Goal: Task Accomplishment & Management: Complete application form

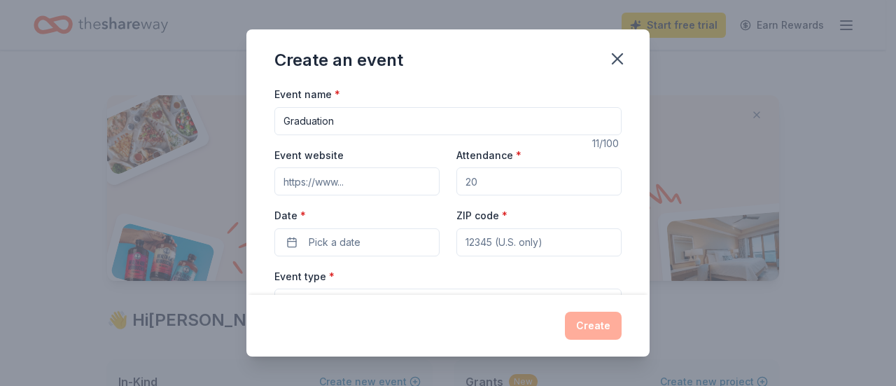
scroll to position [230, 0]
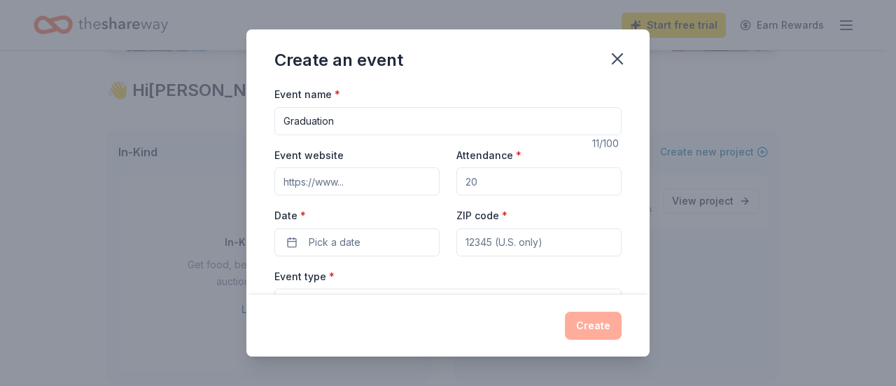
click at [384, 123] on input "Graduation" at bounding box center [447, 121] width 347 height 28
click at [371, 180] on input "Event website" at bounding box center [356, 181] width 165 height 28
click at [485, 181] on input "Attendance *" at bounding box center [539, 181] width 165 height 28
type input "0"
type input "50"
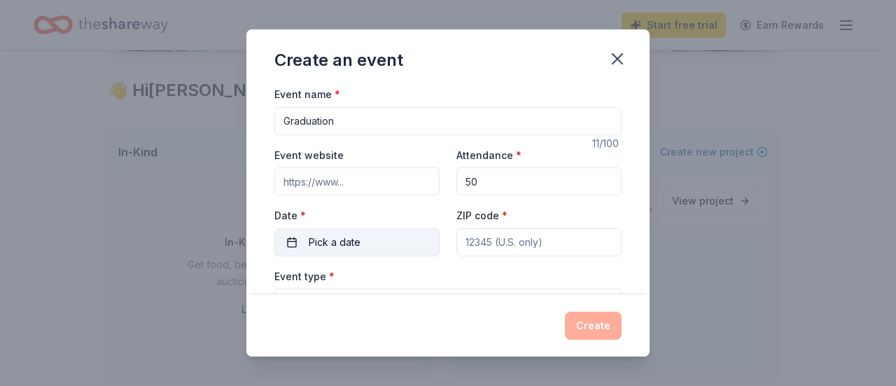
click at [372, 248] on button "Pick a date" at bounding box center [356, 242] width 165 height 28
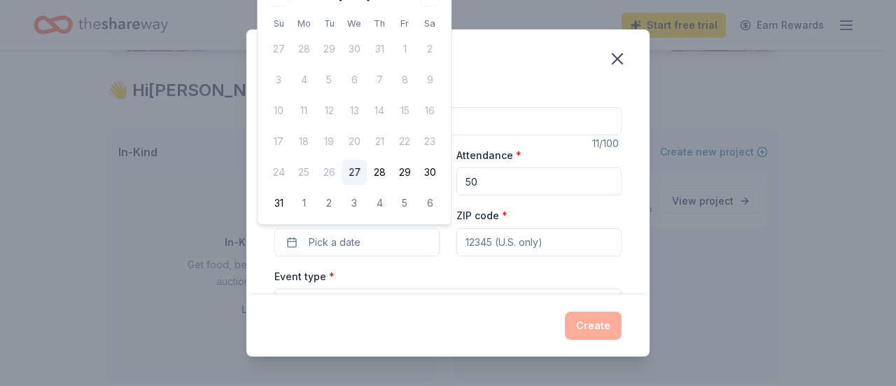
click at [479, 79] on div "Create an event" at bounding box center [447, 57] width 403 height 56
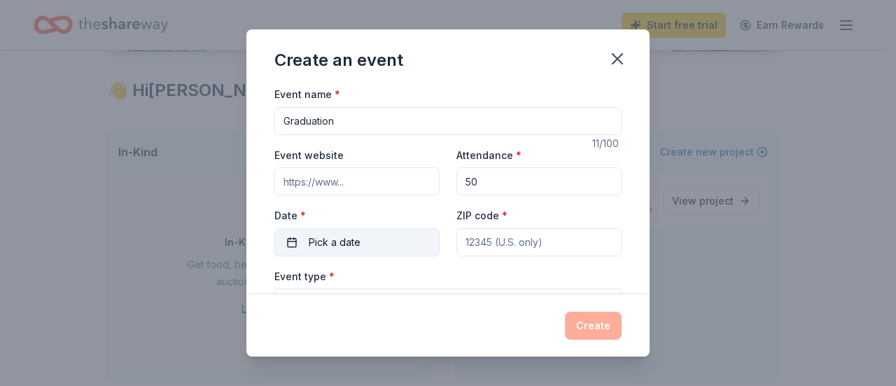
click at [337, 241] on span "Pick a date" at bounding box center [335, 242] width 52 height 17
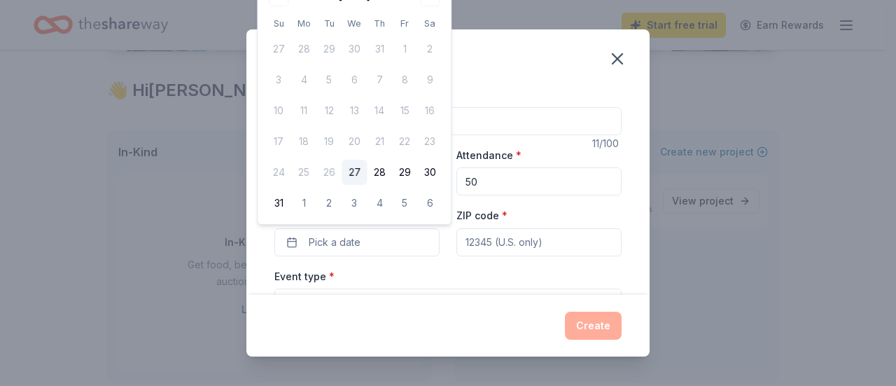
click at [542, 90] on div "Event name * Graduation" at bounding box center [447, 110] width 347 height 50
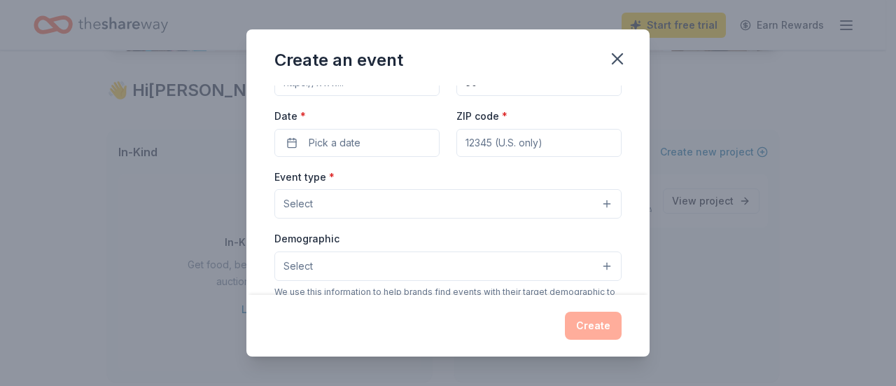
scroll to position [0, 0]
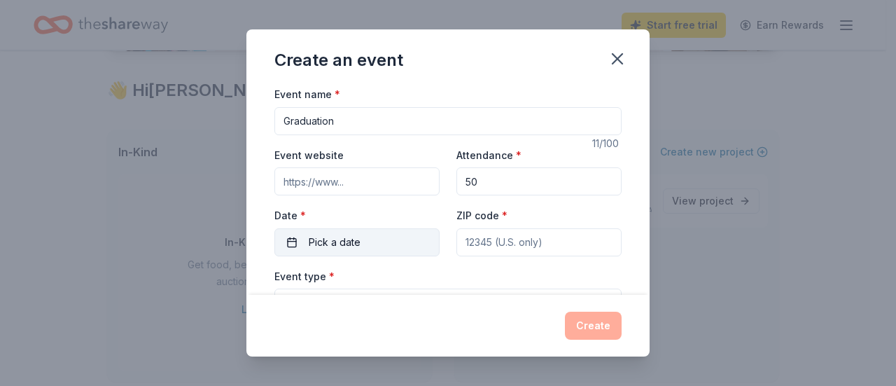
click at [336, 245] on span "Pick a date" at bounding box center [335, 242] width 52 height 17
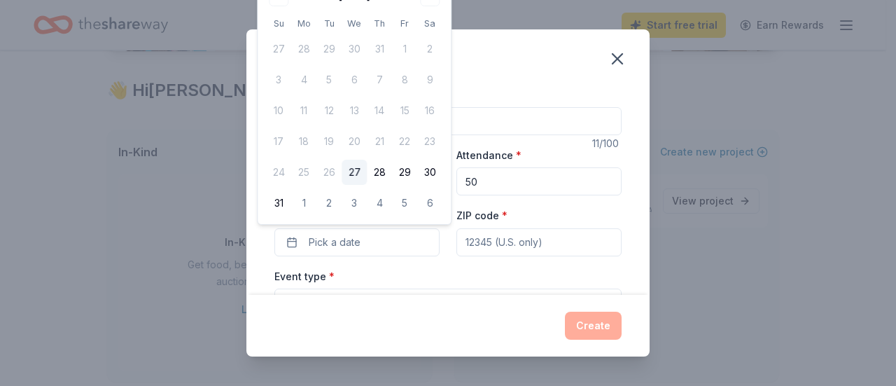
drag, startPoint x: 412, startPoint y: 106, endPoint x: 524, endPoint y: 58, distance: 122.0
click at [524, 58] on div "Create an event" at bounding box center [447, 57] width 403 height 56
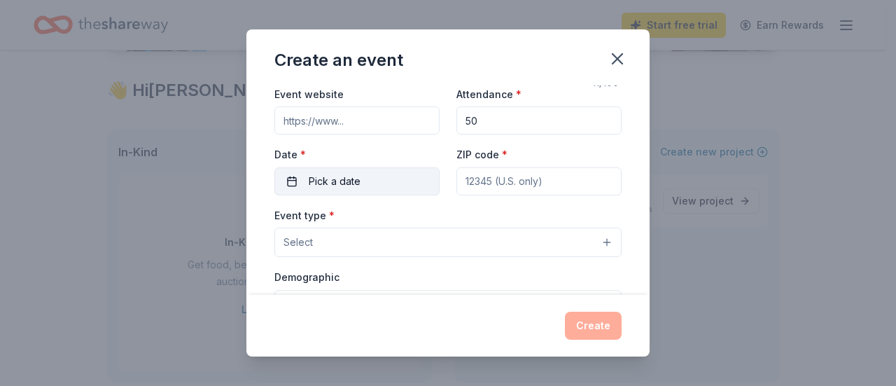
scroll to position [62, 0]
click at [379, 176] on button "Pick a date" at bounding box center [356, 180] width 165 height 28
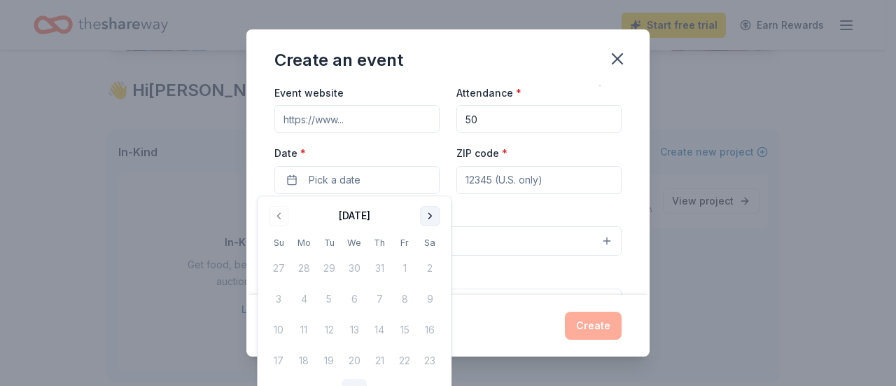
click at [432, 211] on button "Go to next month" at bounding box center [430, 216] width 20 height 20
click at [426, 214] on button "Go to next month" at bounding box center [430, 216] width 20 height 20
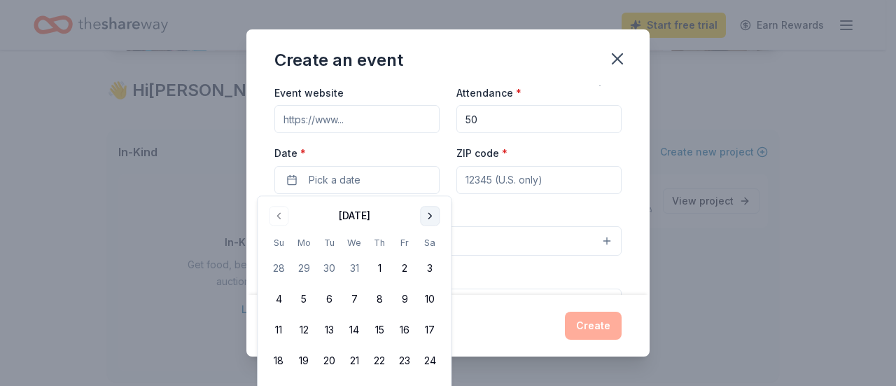
click at [426, 214] on button "Go to next month" at bounding box center [430, 216] width 20 height 20
click at [426, 218] on button "Go to next month" at bounding box center [430, 216] width 20 height 20
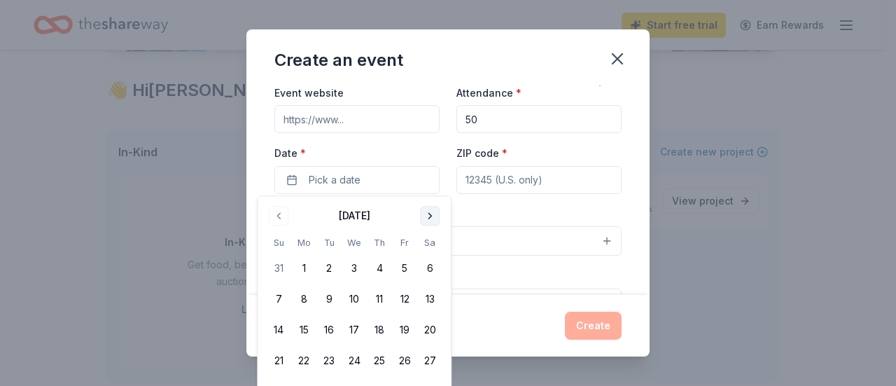
click at [426, 218] on button "Go to next month" at bounding box center [430, 216] width 20 height 20
click at [281, 221] on button "Go to previous month" at bounding box center [279, 216] width 20 height 20
click at [407, 271] on button "5" at bounding box center [404, 268] width 25 height 25
click at [518, 170] on input "ZIP code *" at bounding box center [539, 180] width 165 height 28
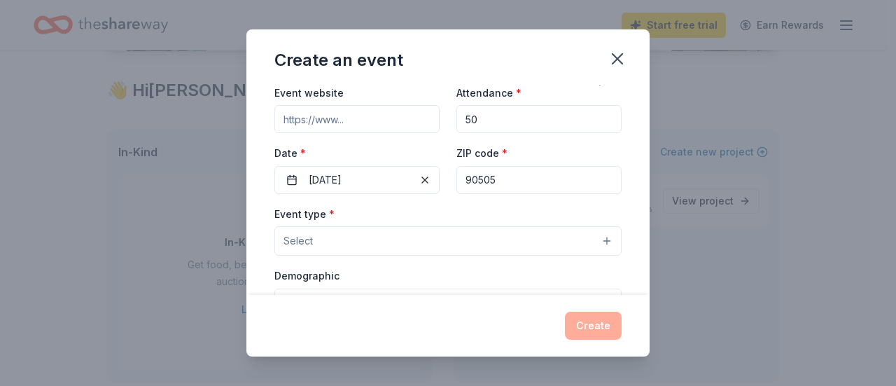
type input "90505"
click at [567, 244] on button "Select" at bounding box center [447, 240] width 347 height 29
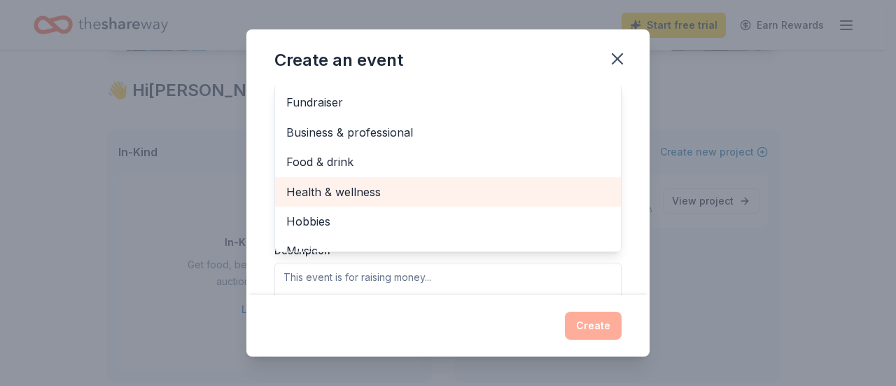
scroll to position [236, 0]
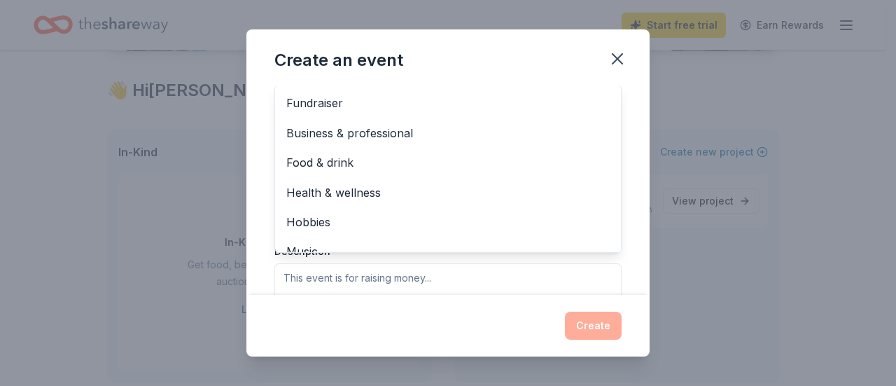
click at [451, 282] on div "Event type * Select Fundraiser Business & professional Food & drink Health & we…" at bounding box center [447, 179] width 347 height 295
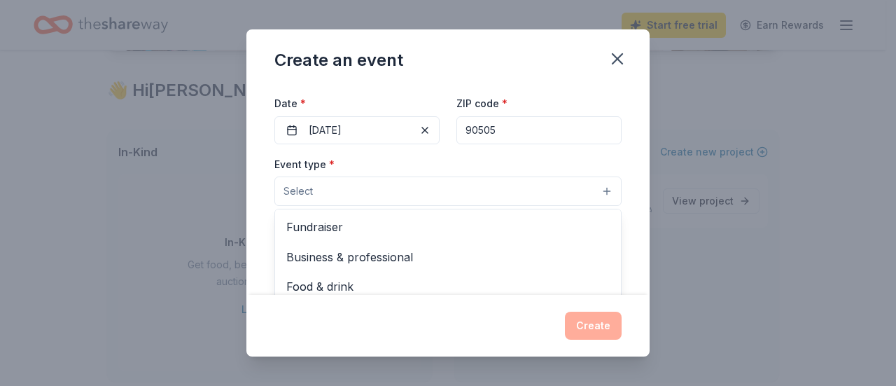
click at [520, 190] on button "Select" at bounding box center [447, 190] width 347 height 29
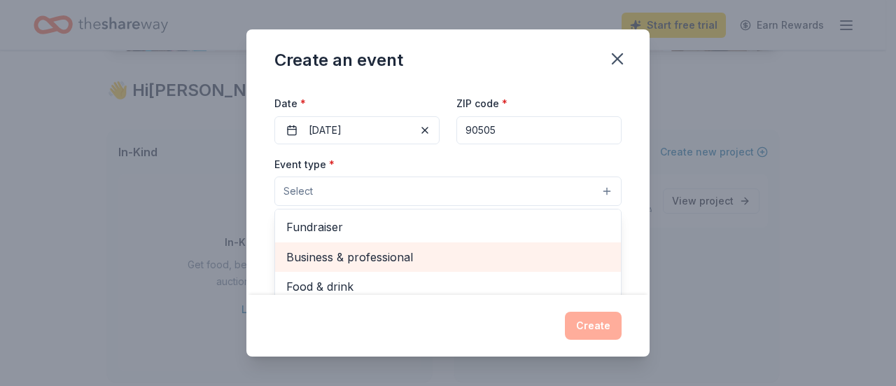
click at [461, 263] on span "Business & professional" at bounding box center [447, 257] width 323 height 18
click at [424, 260] on span "Food & drink" at bounding box center [447, 258] width 323 height 18
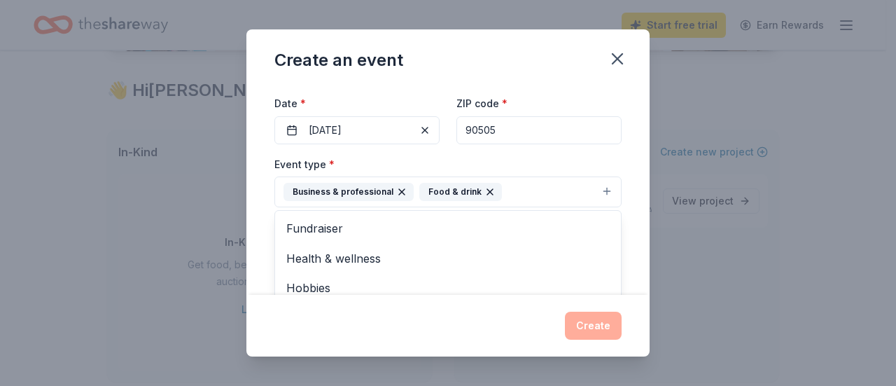
click at [577, 159] on div "Event type * Business & professional Food & drink Fundraiser Health & wellness …" at bounding box center [447, 181] width 347 height 53
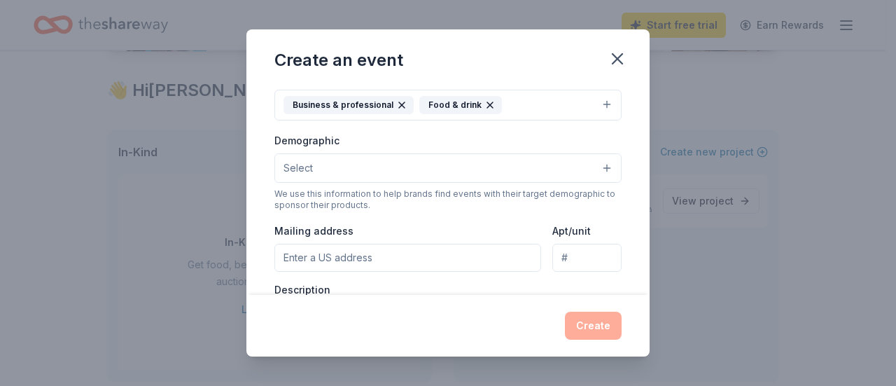
scroll to position [210, 0]
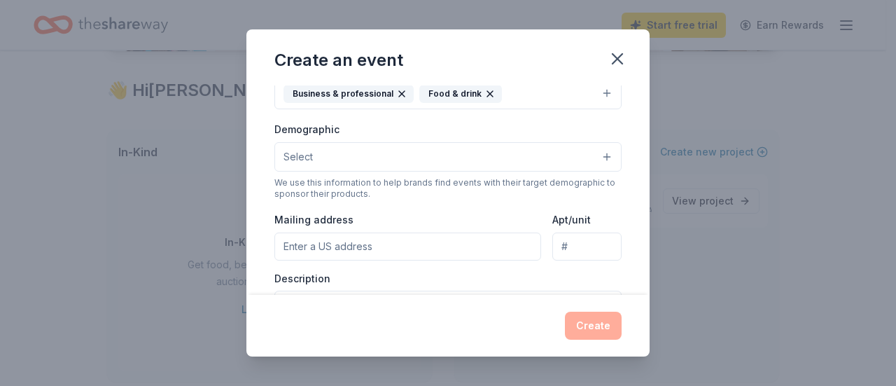
click at [475, 160] on button "Select" at bounding box center [447, 156] width 347 height 29
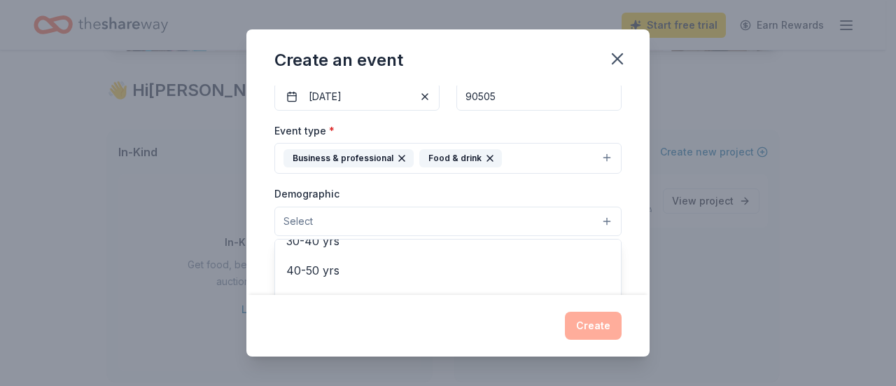
scroll to position [150, 0]
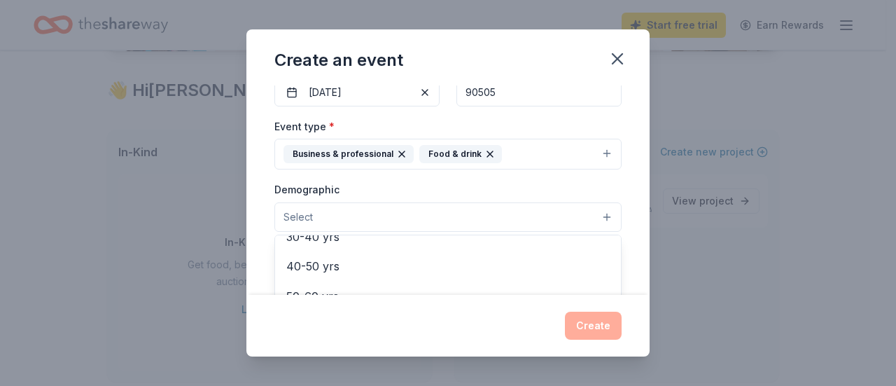
click at [356, 214] on button "Select" at bounding box center [447, 216] width 347 height 29
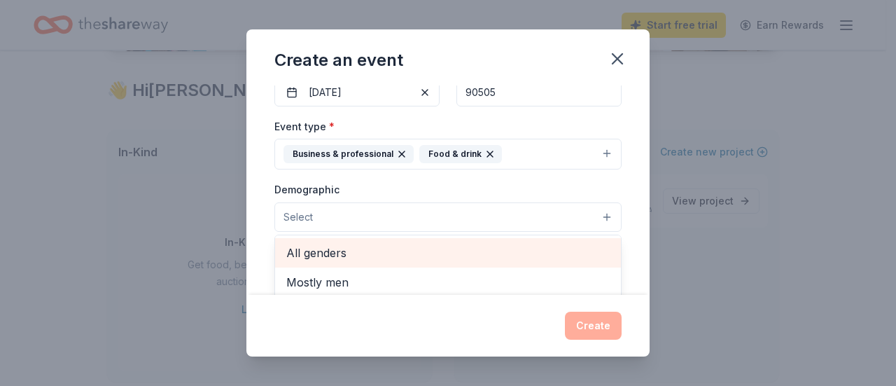
click at [360, 260] on div "All genders" at bounding box center [448, 252] width 346 height 29
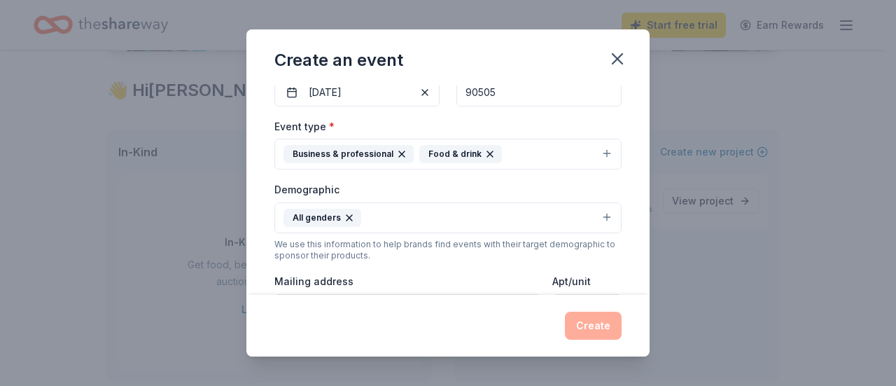
click at [379, 215] on button "All genders" at bounding box center [447, 217] width 347 height 31
click at [391, 218] on button "All genders" at bounding box center [447, 217] width 347 height 31
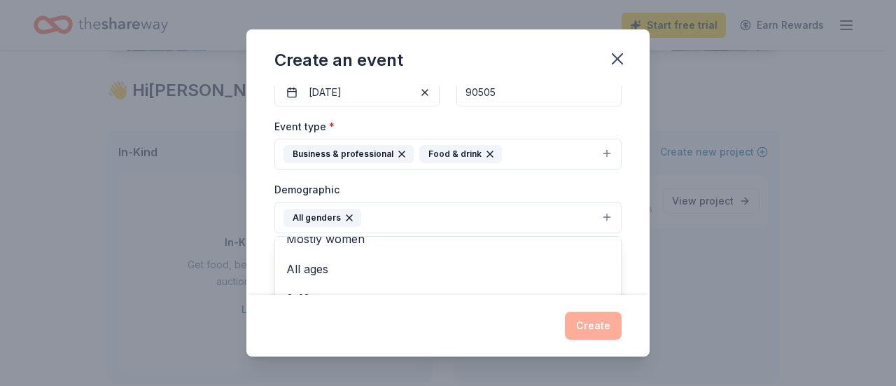
scroll to position [46, 0]
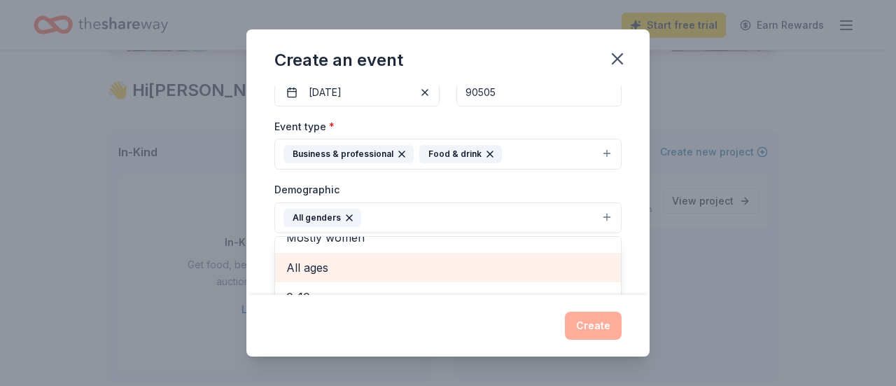
click at [389, 261] on span "All ages" at bounding box center [447, 267] width 323 height 18
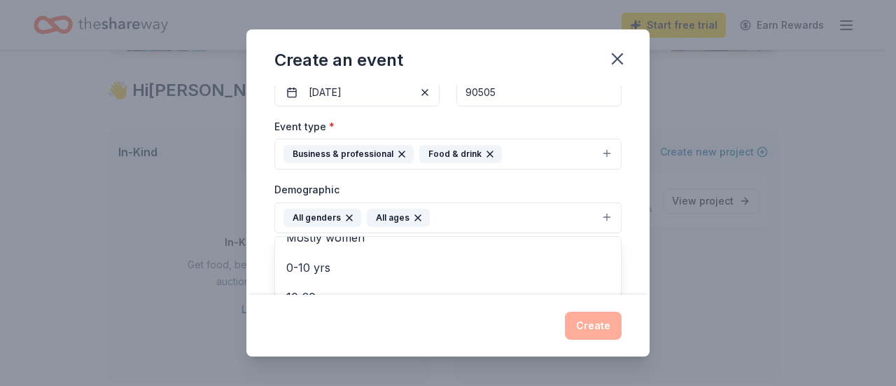
scroll to position [333, 0]
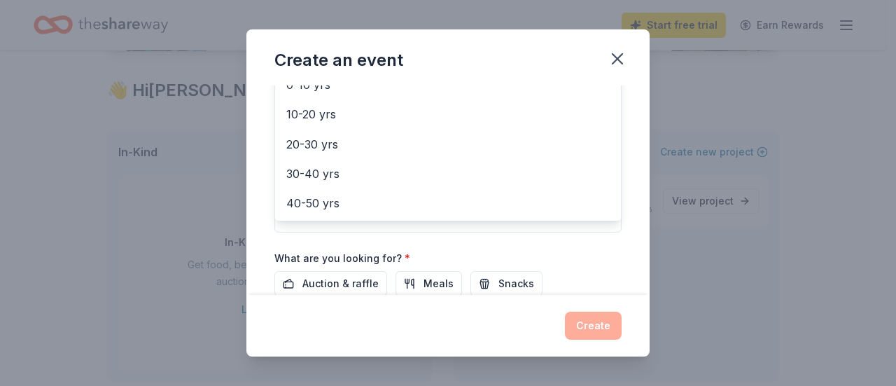
click at [572, 258] on div "Event name * Graduation 11 /100 Event website Attendance * 50 Date * [DATE] ZIP…" at bounding box center [447, 78] width 347 height 650
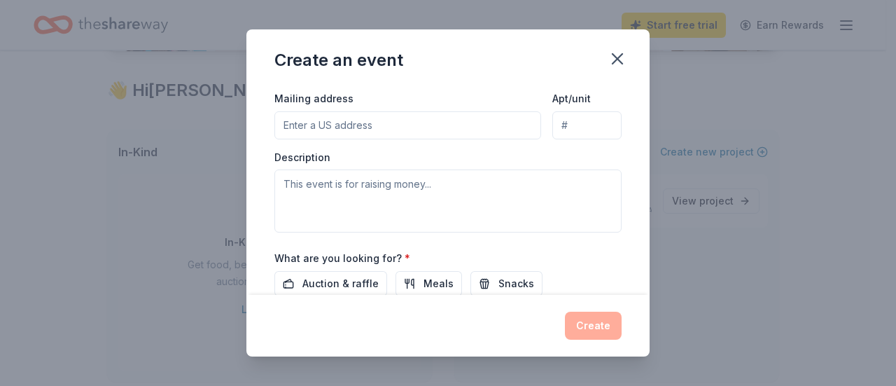
scroll to position [349, 0]
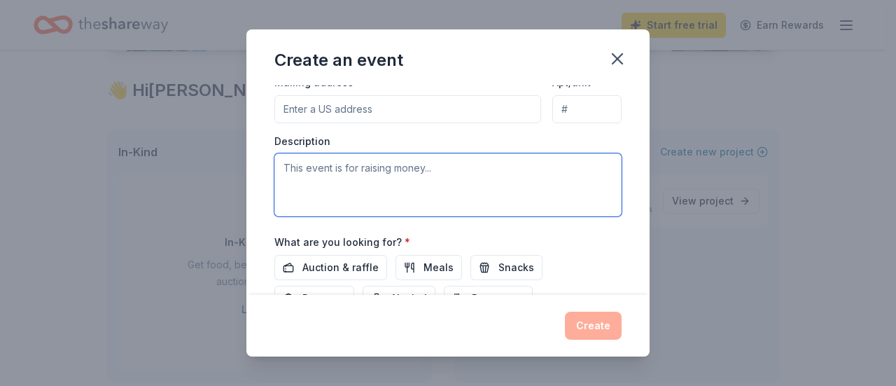
click at [393, 190] on textarea at bounding box center [447, 184] width 347 height 63
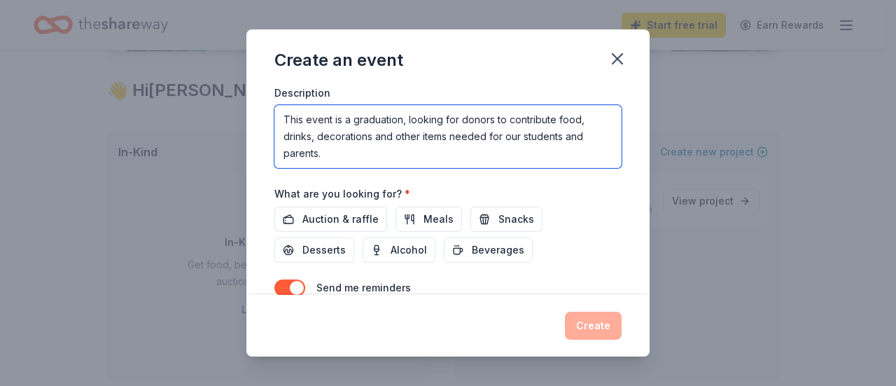
scroll to position [419, 0]
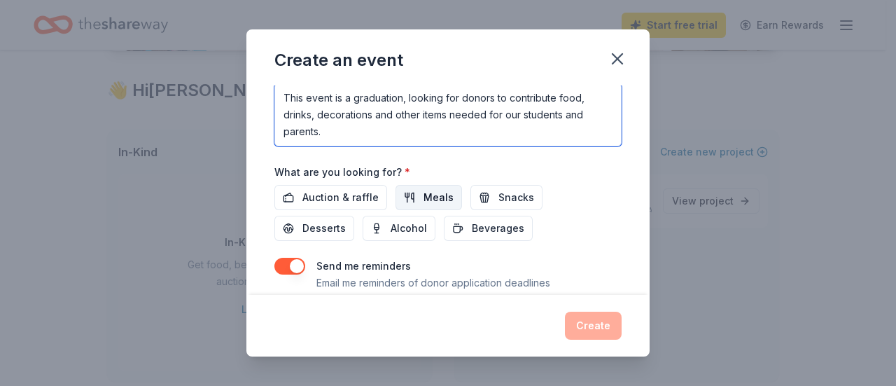
type textarea "This event is a graduation, looking for donors to contribute food, drinks, deco…"
click at [424, 198] on span "Meals" at bounding box center [439, 197] width 30 height 17
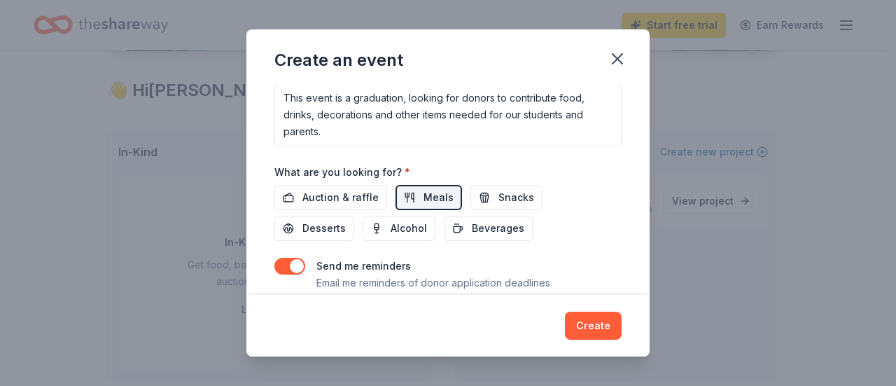
click at [464, 193] on div "Auction & raffle Meals Snacks Desserts Alcohol Beverages" at bounding box center [447, 213] width 347 height 56
drag, startPoint x: 480, startPoint y: 196, endPoint x: 464, endPoint y: 201, distance: 17.5
click at [480, 197] on button "Snacks" at bounding box center [507, 197] width 72 height 25
click at [480, 230] on span "Beverages" at bounding box center [498, 228] width 53 height 17
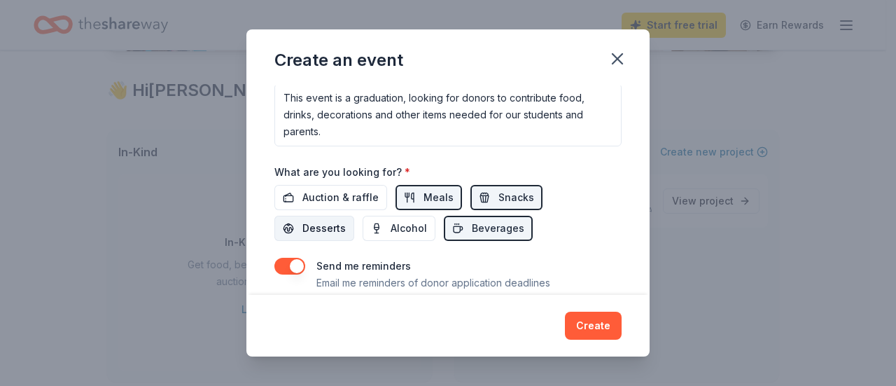
click at [321, 227] on span "Desserts" at bounding box center [323, 228] width 43 height 17
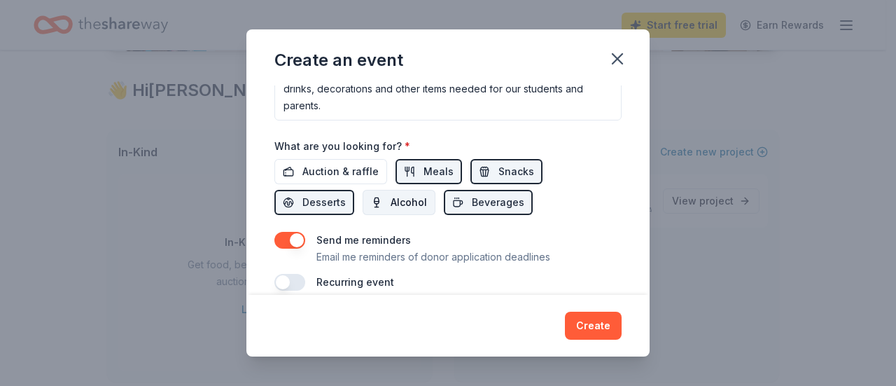
scroll to position [458, 0]
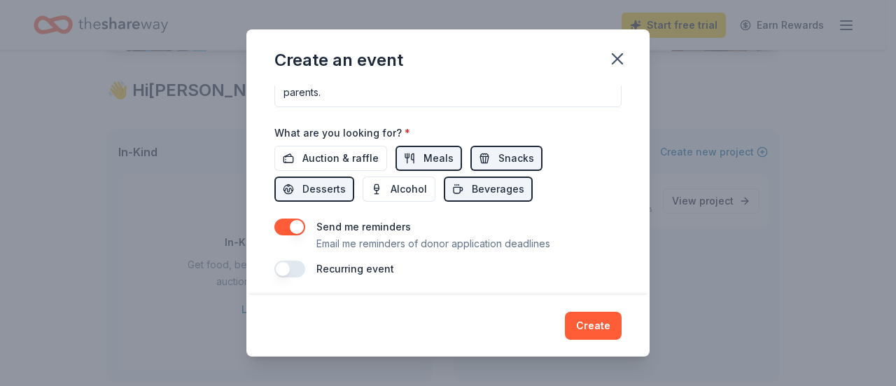
click at [302, 227] on button "button" at bounding box center [289, 226] width 31 height 17
click at [361, 150] on span "Auction & raffle" at bounding box center [340, 158] width 76 height 17
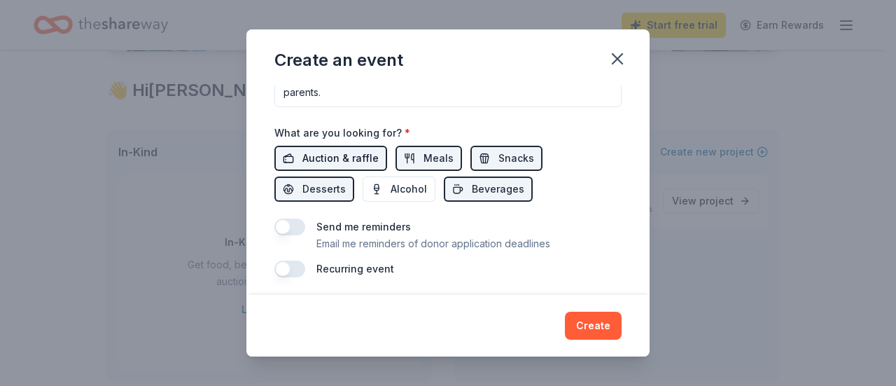
click at [347, 153] on span "Auction & raffle" at bounding box center [340, 158] width 76 height 17
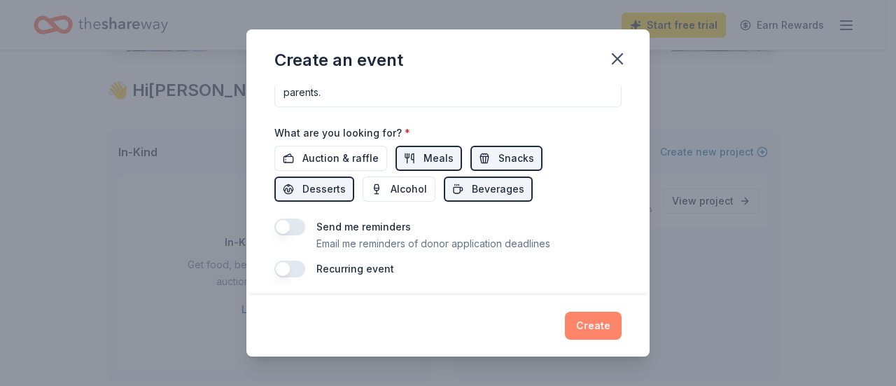
click at [593, 328] on button "Create" at bounding box center [593, 326] width 57 height 28
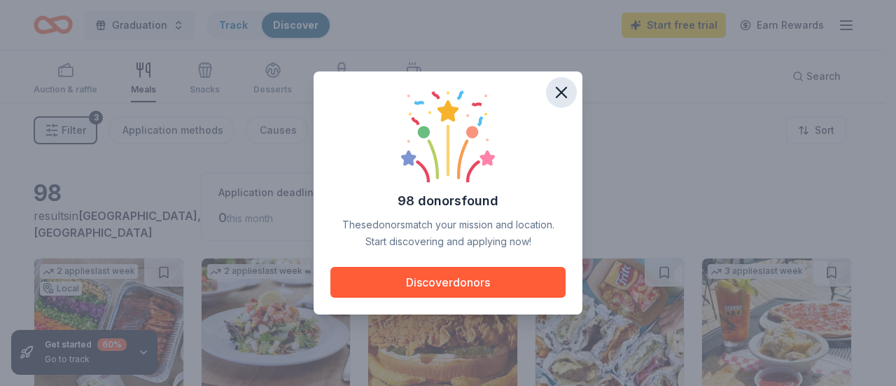
click at [562, 90] on icon "button" at bounding box center [562, 93] width 20 height 20
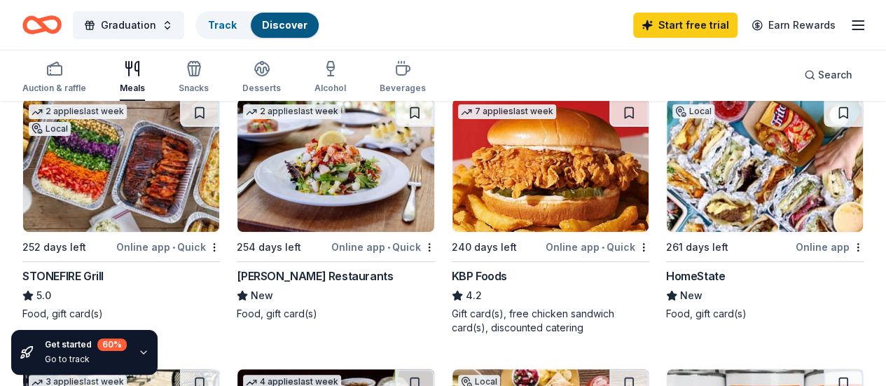
scroll to position [210, 0]
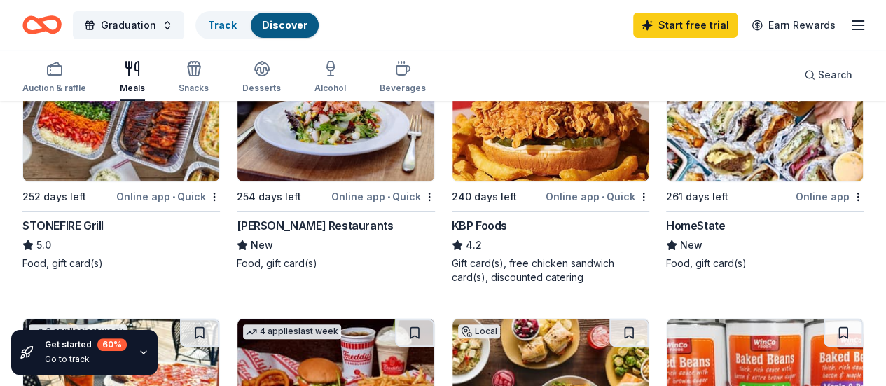
click at [104, 227] on div "STONEFIRE Grill" at bounding box center [62, 225] width 81 height 17
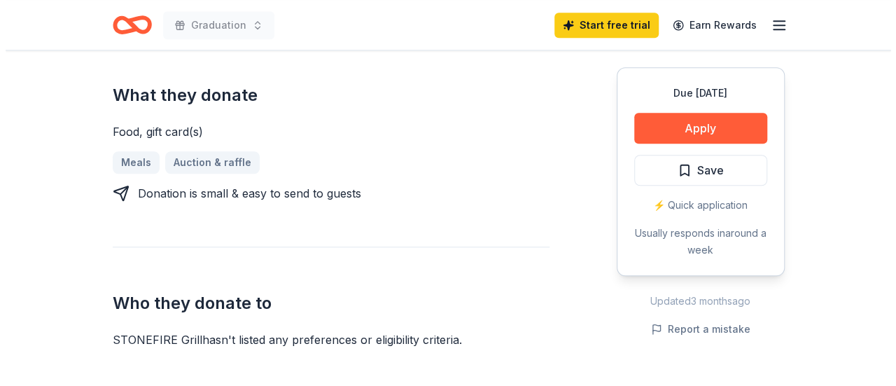
scroll to position [560, 0]
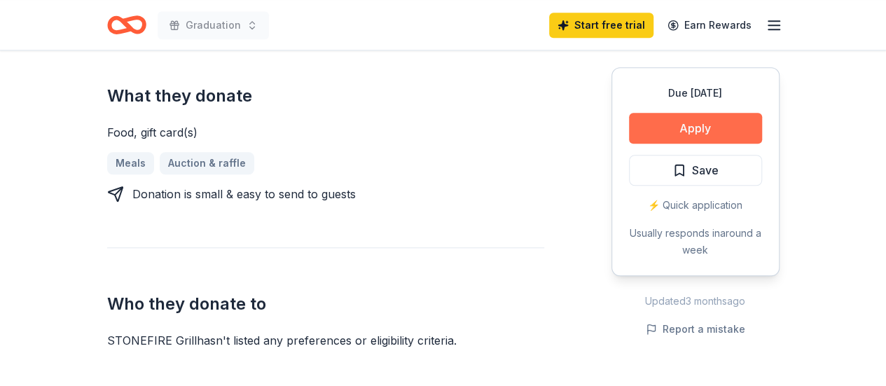
click at [668, 135] on button "Apply" at bounding box center [695, 128] width 133 height 31
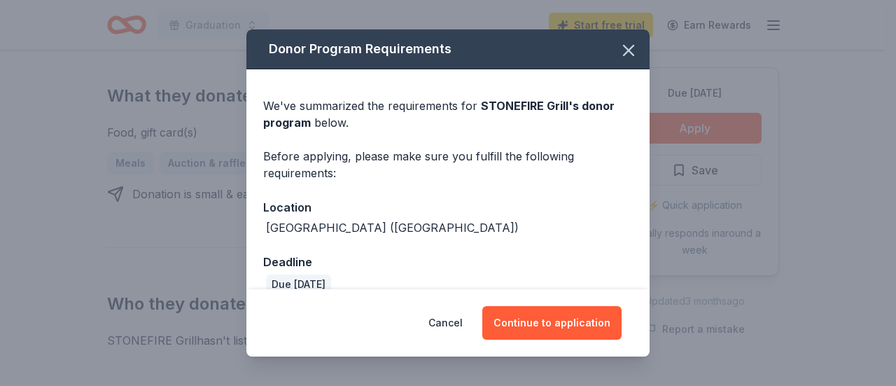
scroll to position [21, 0]
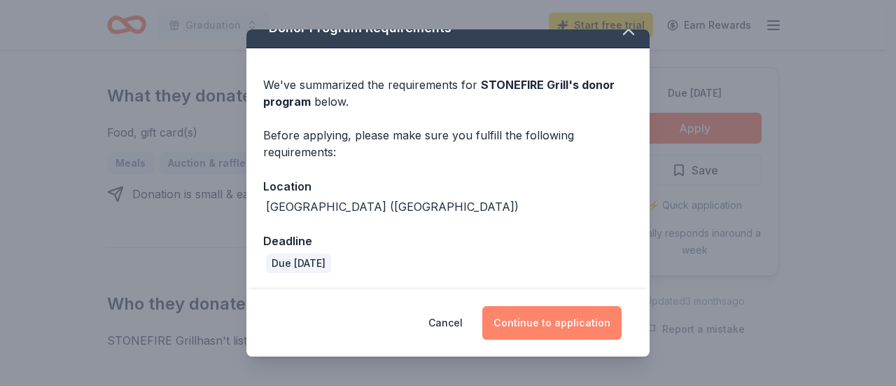
click at [542, 321] on button "Continue to application" at bounding box center [551, 323] width 139 height 34
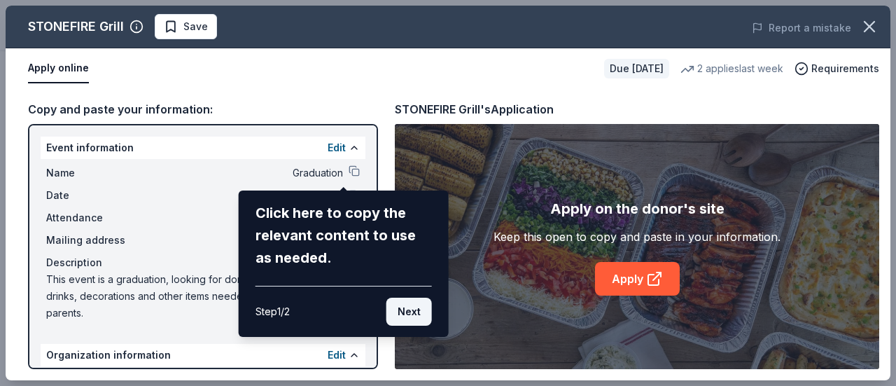
click at [417, 314] on button "Next" at bounding box center [409, 312] width 46 height 28
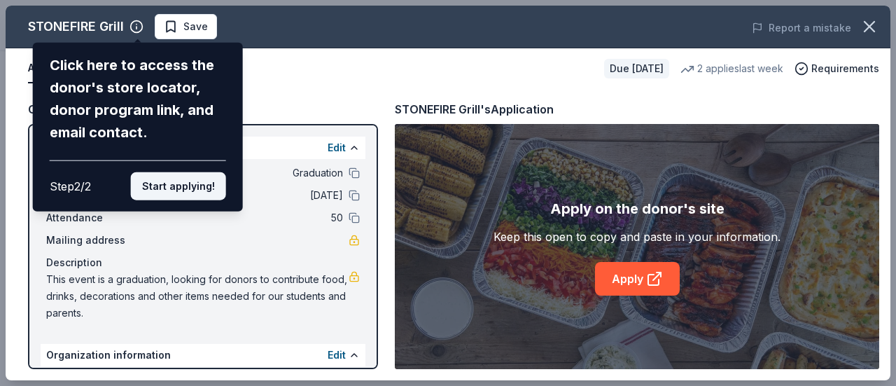
click at [191, 188] on button "Start applying!" at bounding box center [178, 186] width 95 height 28
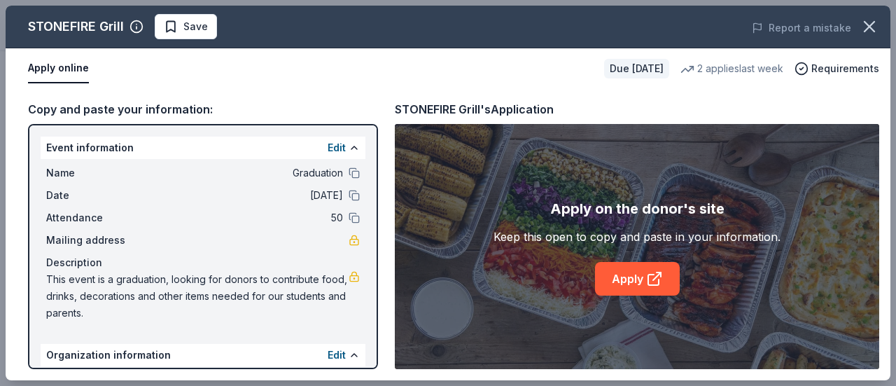
scroll to position [155, 0]
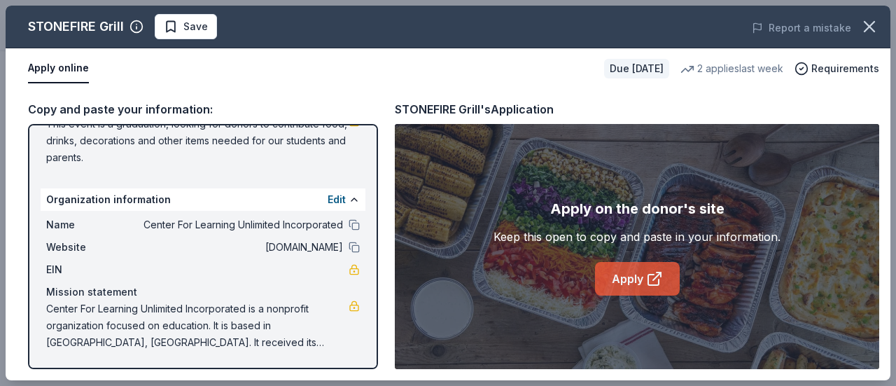
click at [632, 277] on link "Apply" at bounding box center [637, 279] width 85 height 34
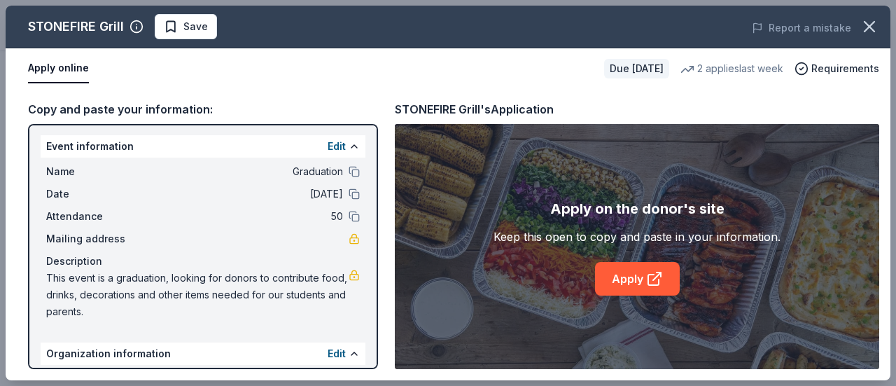
scroll to position [0, 0]
